Goal: Transaction & Acquisition: Purchase product/service

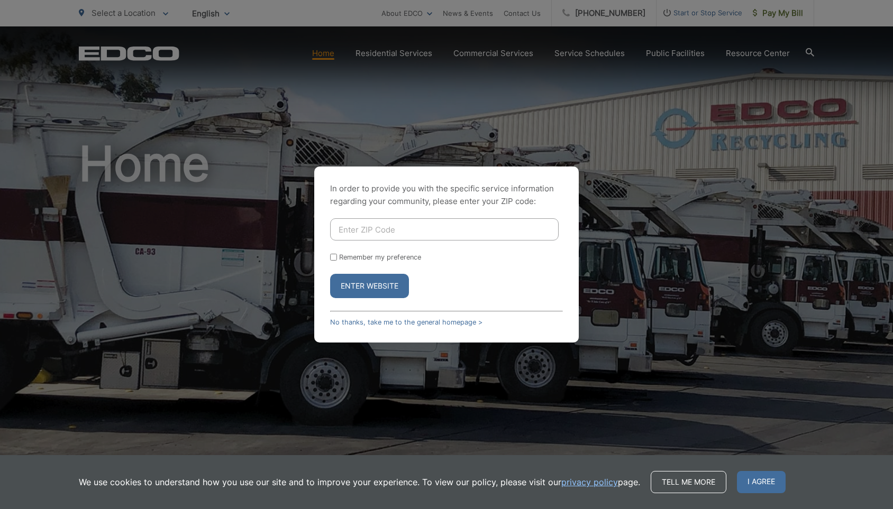
click at [370, 229] on input "Enter ZIP Code" at bounding box center [444, 230] width 229 height 22
type input "90805"
click at [340, 257] on label "Remember my preference" at bounding box center [380, 257] width 82 height 8
click at [337, 257] on input "Remember my preference" at bounding box center [333, 257] width 7 height 7
checkbox input "true"
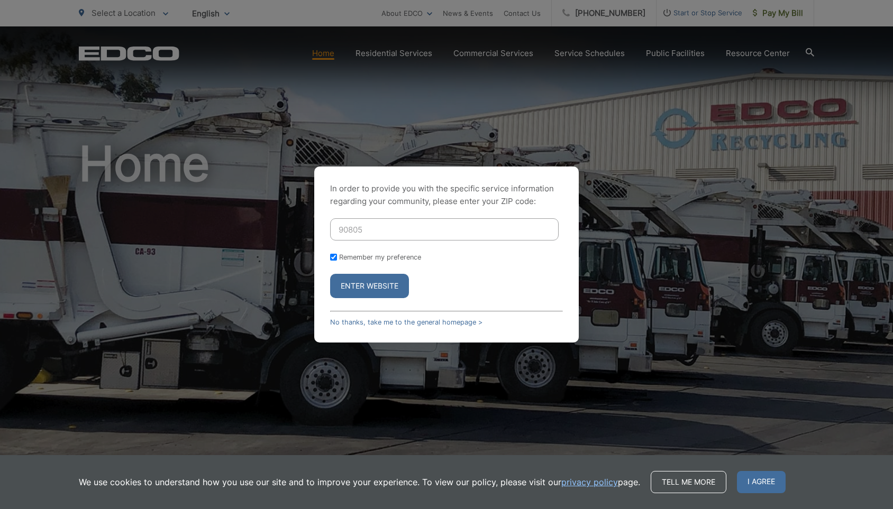
checkbox input "true"
click at [352, 278] on button "Enter Website" at bounding box center [369, 286] width 79 height 24
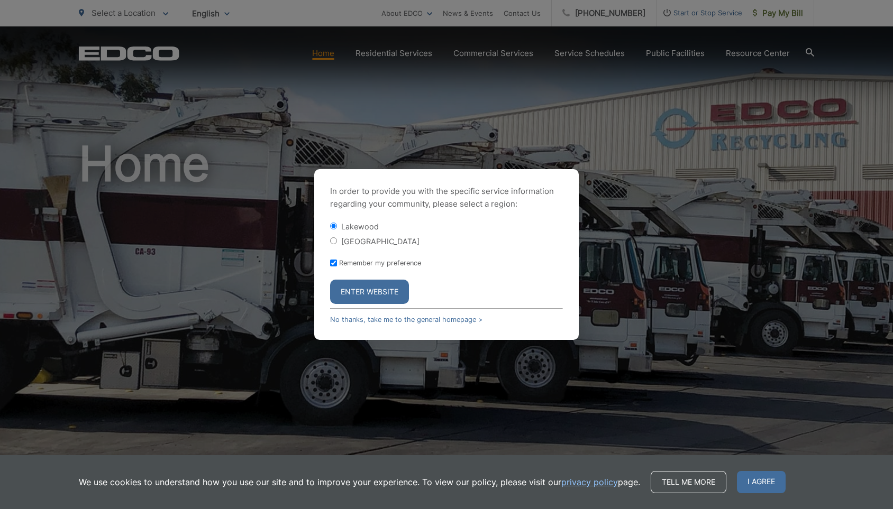
click at [365, 243] on label "[GEOGRAPHIC_DATA]" at bounding box center [380, 241] width 78 height 9
click at [337, 243] on input "[GEOGRAPHIC_DATA]" at bounding box center [333, 241] width 7 height 7
radio input "true"
click at [374, 292] on button "Enter Website" at bounding box center [369, 292] width 79 height 24
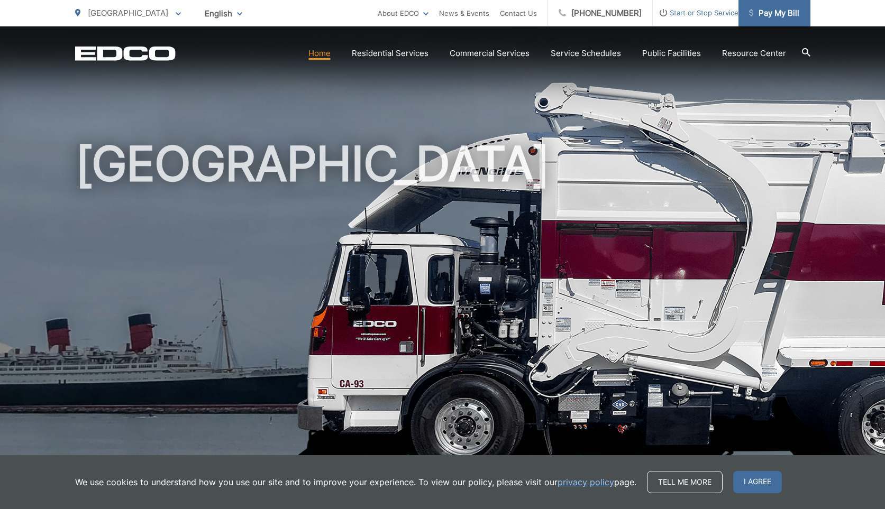
click at [782, 5] on link "Pay My Bill" at bounding box center [775, 13] width 72 height 26
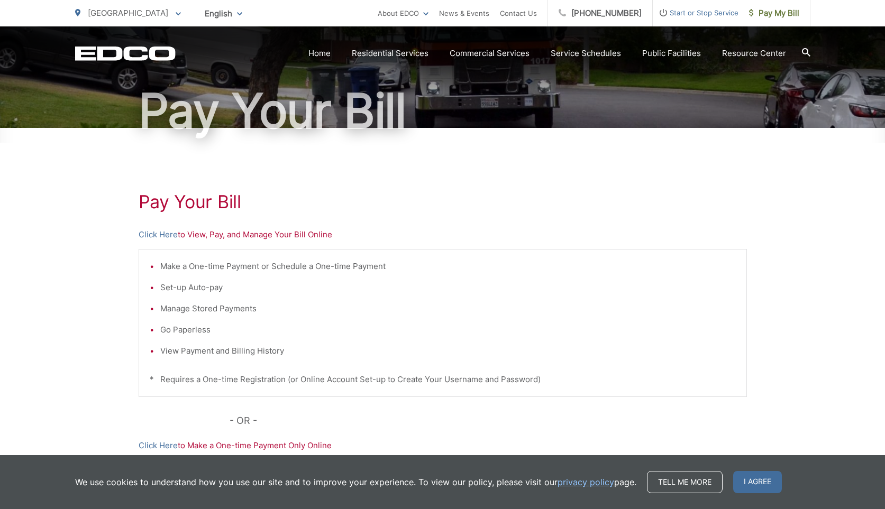
scroll to position [159, 0]
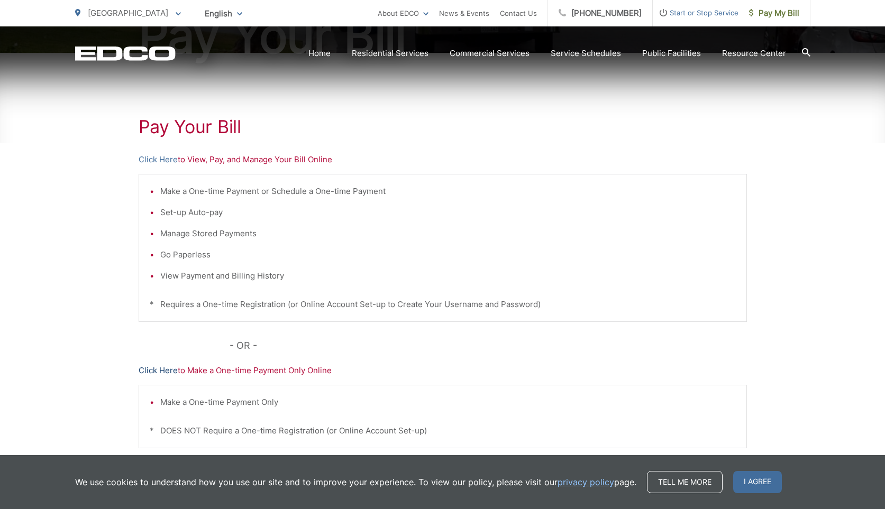
click at [150, 372] on link "Click Here" at bounding box center [158, 371] width 39 height 13
